Goal: Obtain resource: Obtain resource

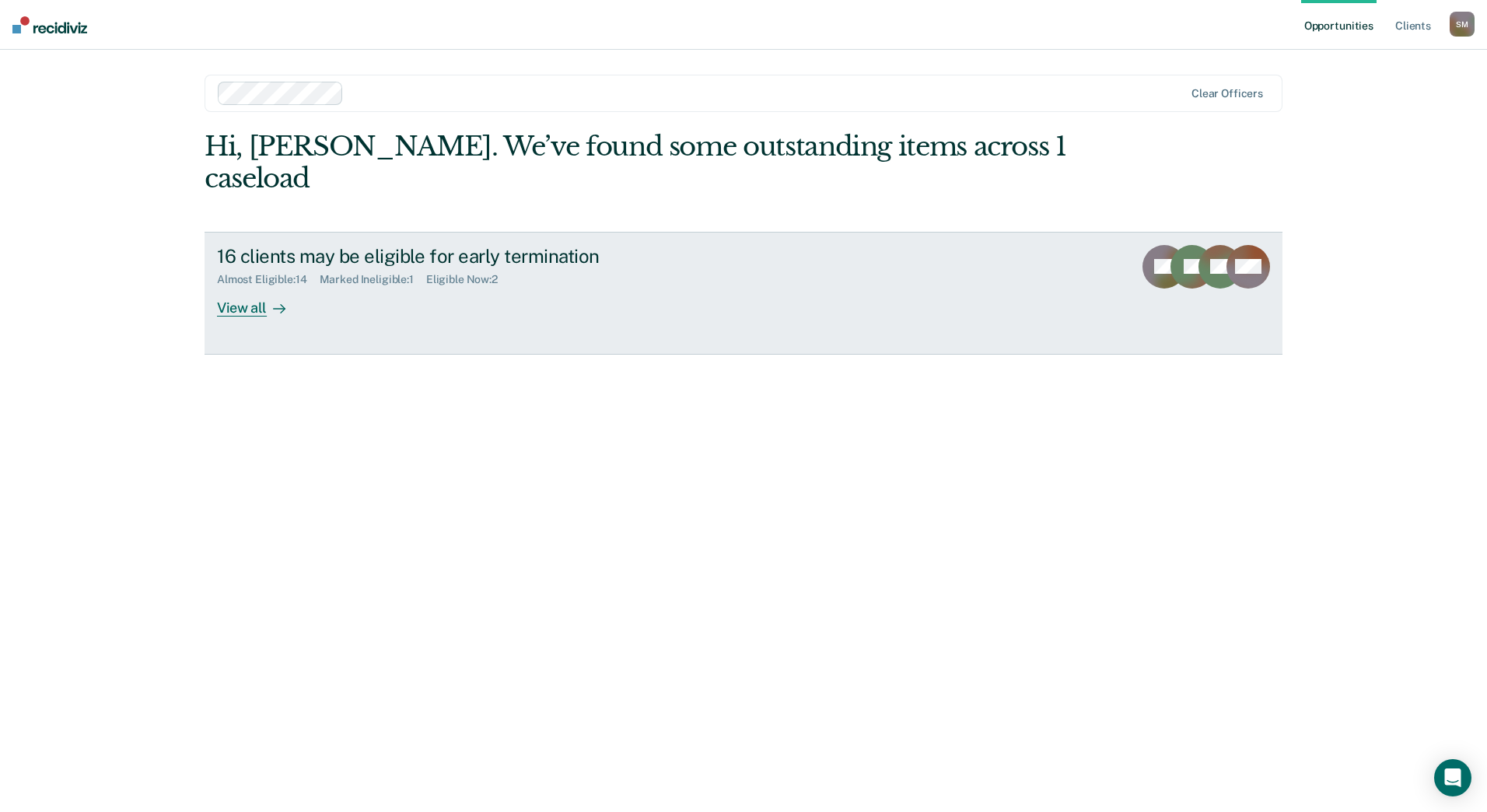
click at [331, 245] on div "16 clients may be eligible for early termination" at bounding box center [490, 256] width 546 height 23
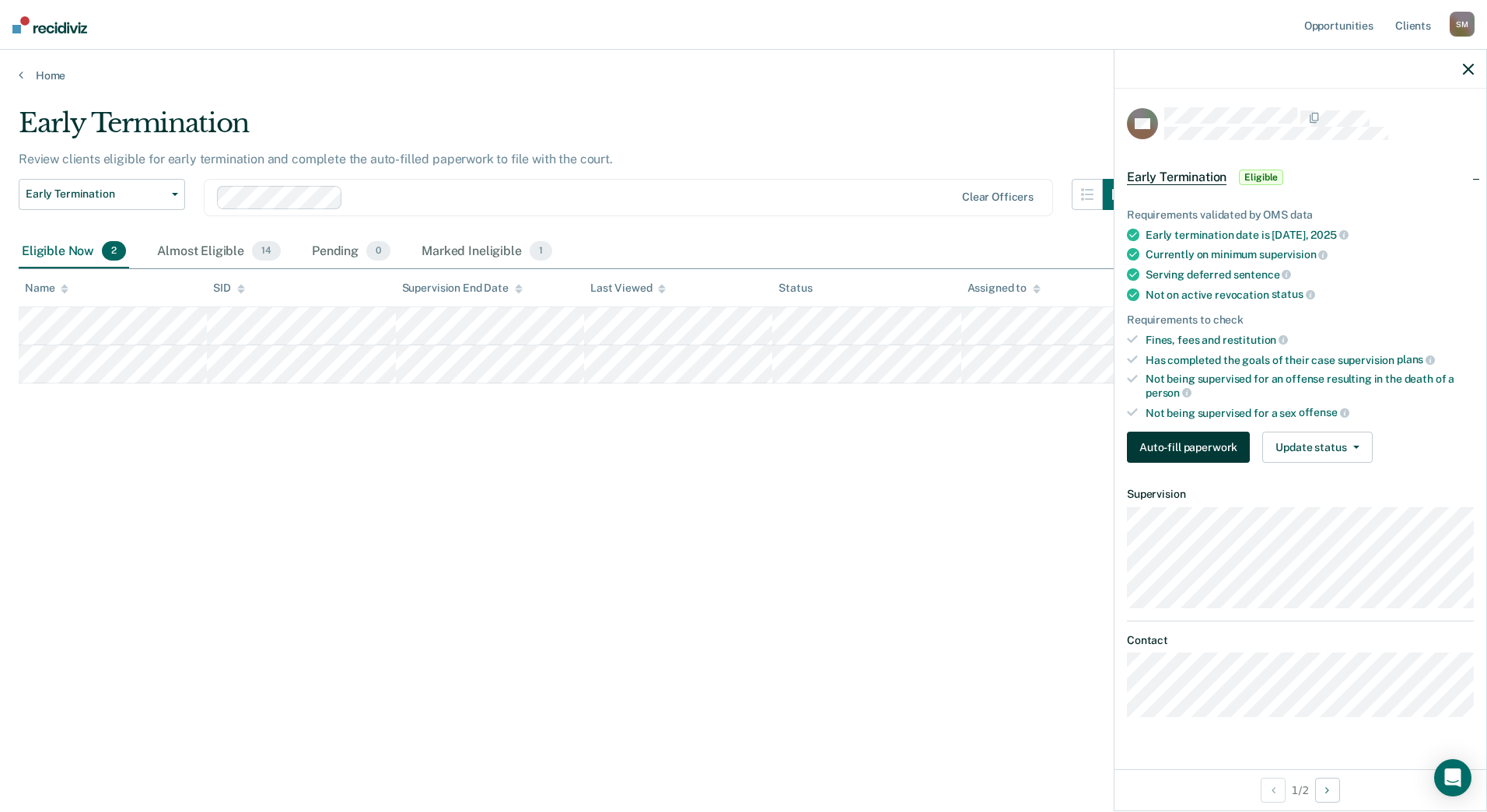
click at [1176, 441] on button "Auto-fill paperwork" at bounding box center [1188, 447] width 123 height 31
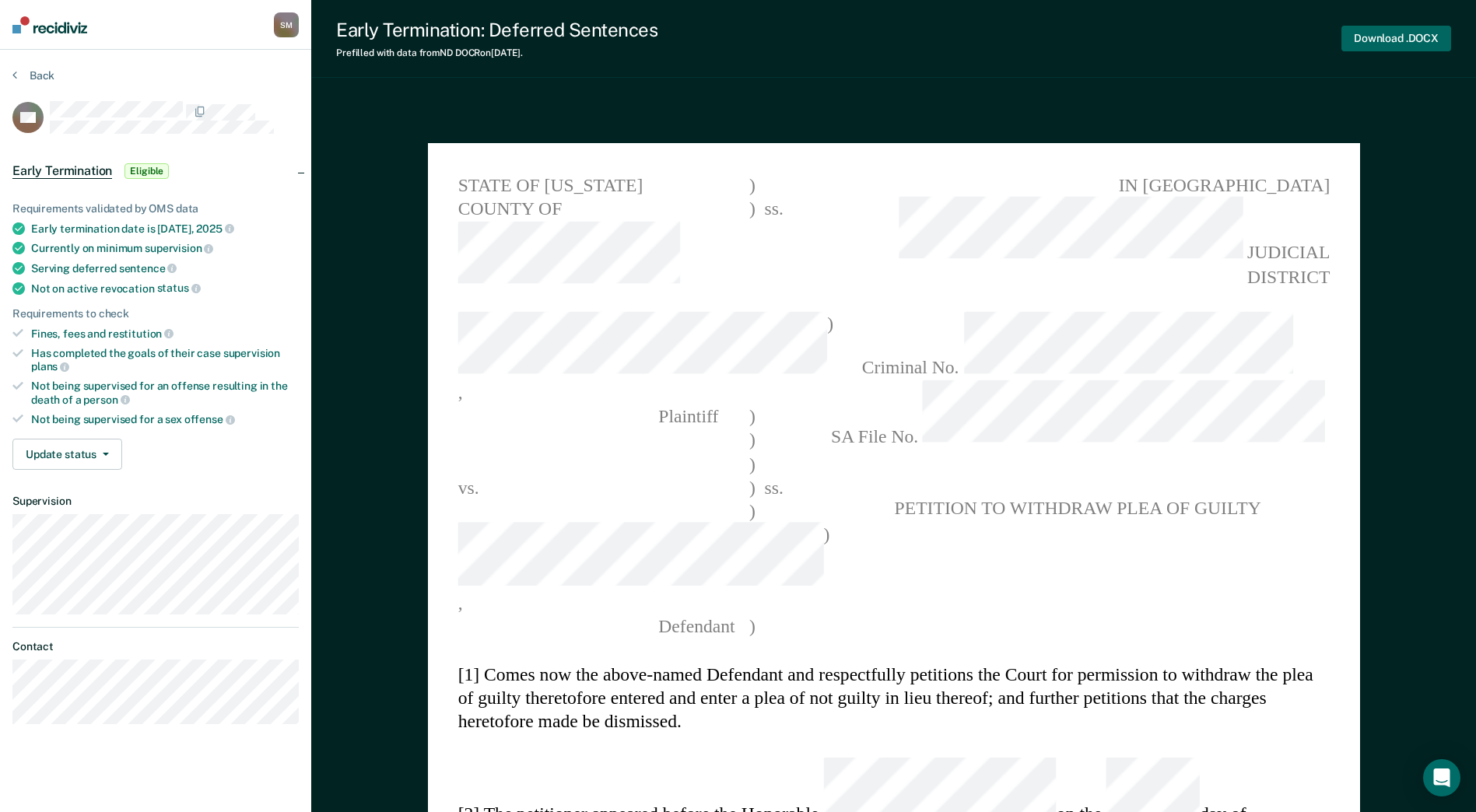
click at [1390, 38] on button "Download .DOCX" at bounding box center [1396, 38] width 109 height 26
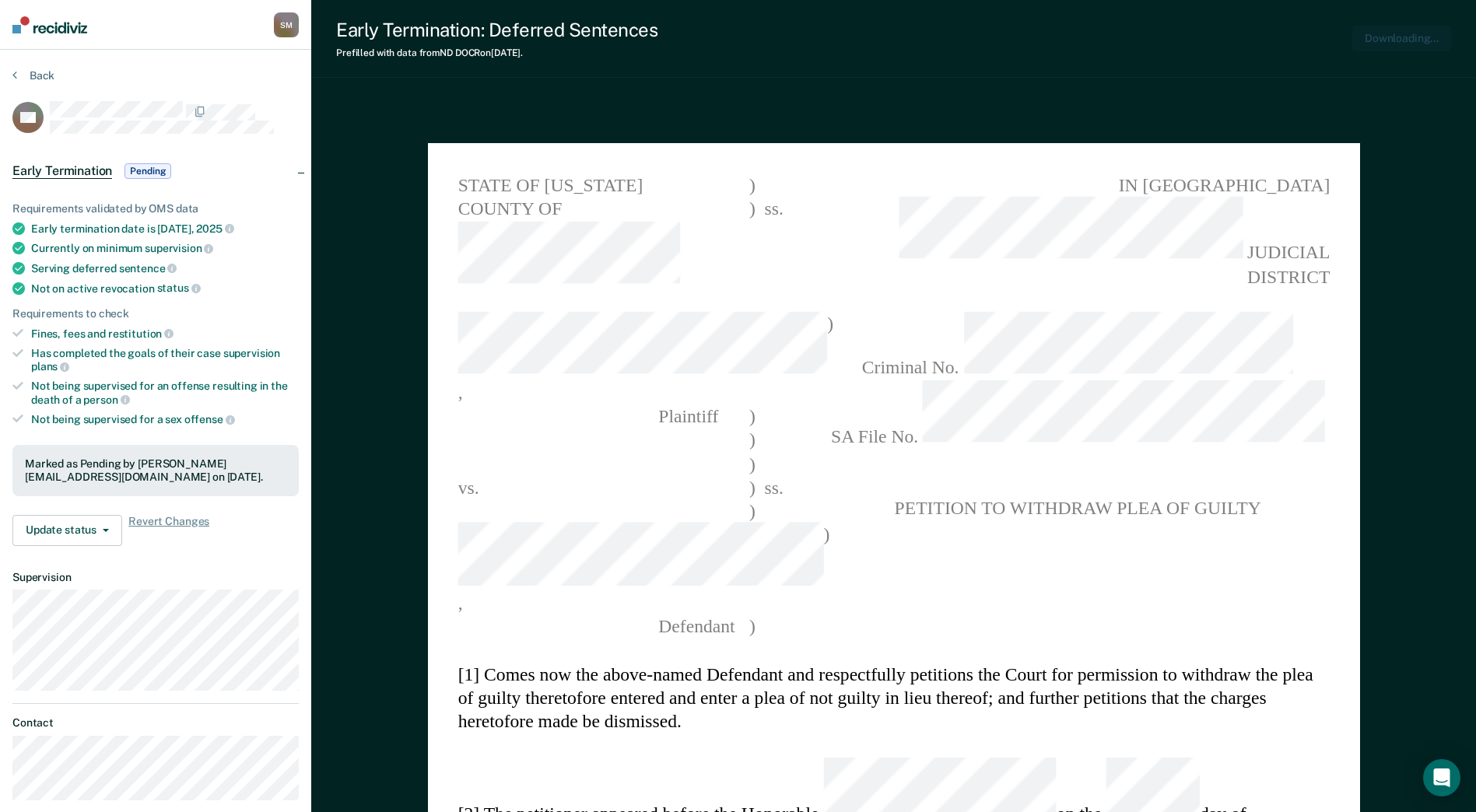
type textarea "x"
